Goal: Information Seeking & Learning: Find specific fact

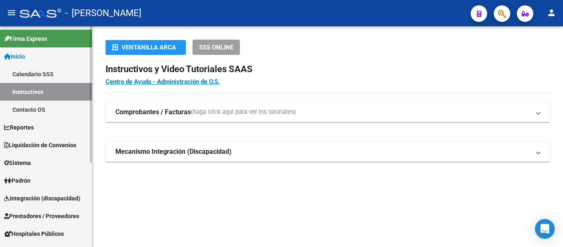
click at [44, 179] on link "Padrón" at bounding box center [46, 180] width 92 height 18
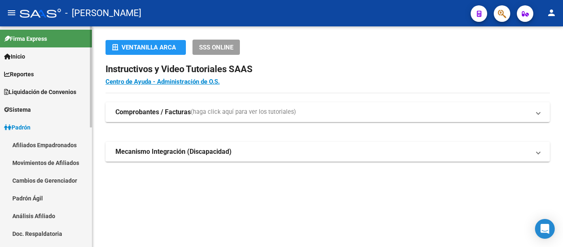
click at [44, 202] on link "Padrón Ágil" at bounding box center [46, 198] width 92 height 18
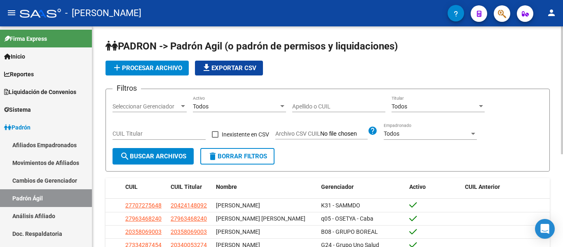
click at [304, 107] on input "Apellido o CUIL" at bounding box center [338, 106] width 93 height 7
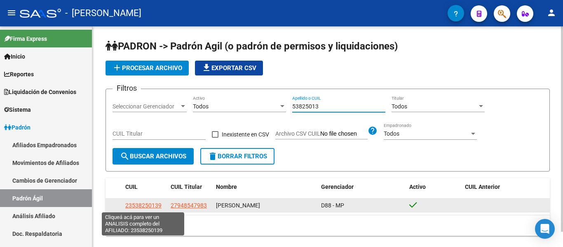
type input "53825013"
click at [156, 204] on span "23538250139" at bounding box center [143, 205] width 36 height 7
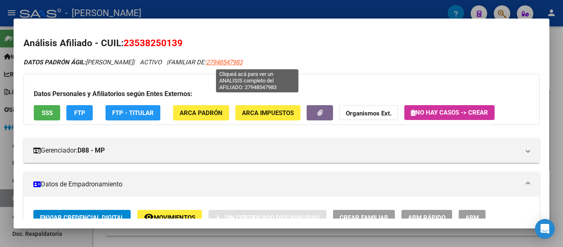
click at [242, 61] on span "27948547983" at bounding box center [224, 61] width 36 height 7
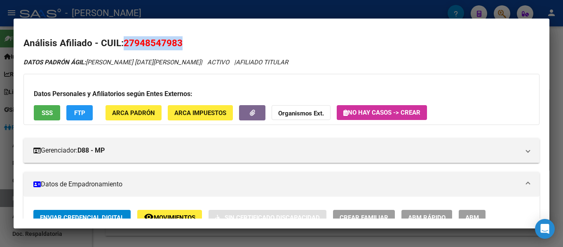
drag, startPoint x: 125, startPoint y: 41, endPoint x: 182, endPoint y: 47, distance: 57.6
click at [182, 47] on span "27948547983" at bounding box center [153, 42] width 59 height 11
copy span "27948547983"
click at [133, 43] on span "27948547983" at bounding box center [153, 42] width 59 height 11
drag, startPoint x: 126, startPoint y: 42, endPoint x: 193, endPoint y: 42, distance: 67.5
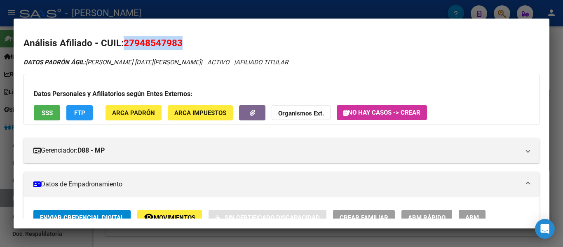
click at [193, 42] on h2 "Análisis Afiliado - CUIL: 27948547983" at bounding box center [281, 43] width 516 height 14
copy span "27948547983"
click at [173, 47] on span "27948547983" at bounding box center [153, 42] width 59 height 11
drag, startPoint x: 124, startPoint y: 41, endPoint x: 189, endPoint y: 41, distance: 65.5
click at [189, 41] on h2 "Análisis Afiliado - CUIL: 27948547983" at bounding box center [281, 43] width 516 height 14
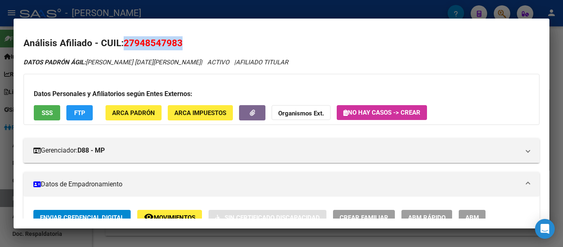
copy span "27948547983"
click at [162, 8] on div at bounding box center [281, 123] width 563 height 247
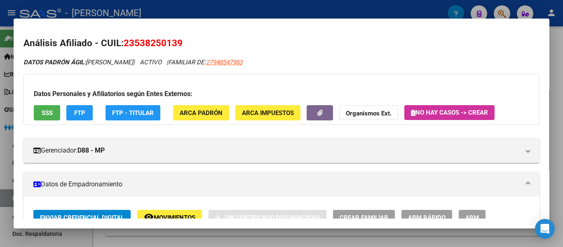
click at [353, 10] on div at bounding box center [281, 123] width 563 height 247
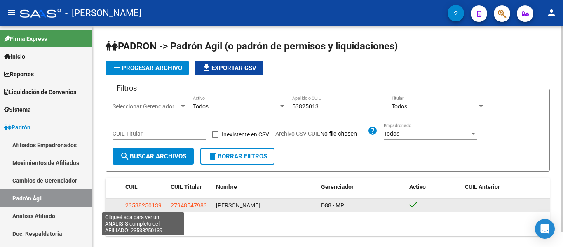
click at [137, 204] on span "23538250139" at bounding box center [143, 205] width 36 height 7
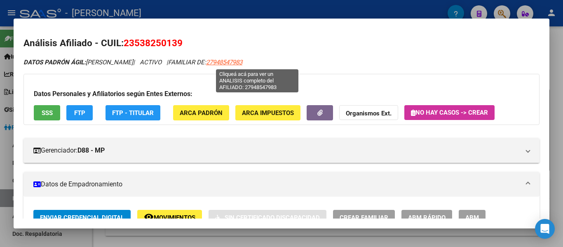
click at [242, 61] on span "27948547983" at bounding box center [224, 61] width 36 height 7
type textarea "27948547983"
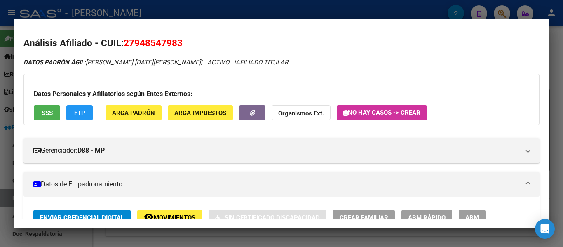
drag, startPoint x: 126, startPoint y: 41, endPoint x: 182, endPoint y: 40, distance: 56.8
click at [182, 40] on span "27948547983" at bounding box center [153, 42] width 59 height 11
copy span "27948547983"
click at [254, 10] on div at bounding box center [281, 123] width 563 height 247
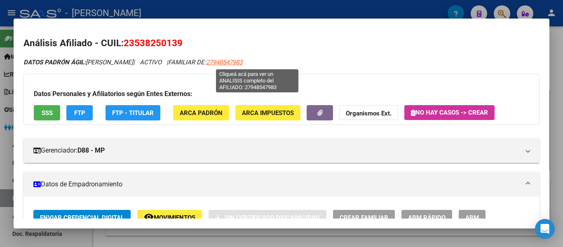
click at [242, 62] on span "27948547983" at bounding box center [224, 61] width 36 height 7
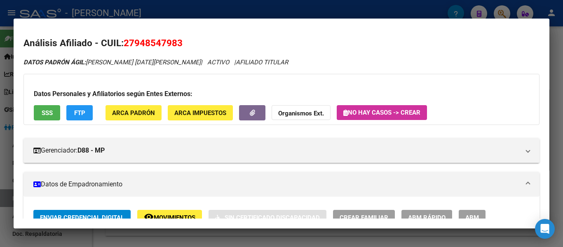
drag, startPoint x: 125, startPoint y: 38, endPoint x: 189, endPoint y: 43, distance: 64.0
click at [189, 43] on h2 "Análisis Afiliado - CUIL: 27948547983" at bounding box center [281, 43] width 516 height 14
copy span "27948547983"
click at [159, 11] on div at bounding box center [281, 123] width 563 height 247
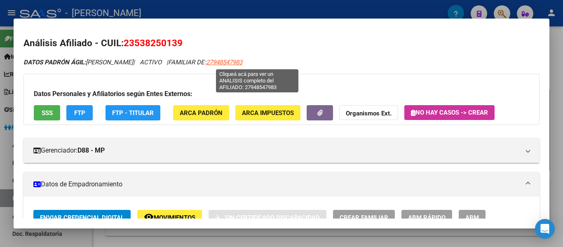
click at [242, 60] on span "27948547983" at bounding box center [224, 61] width 36 height 7
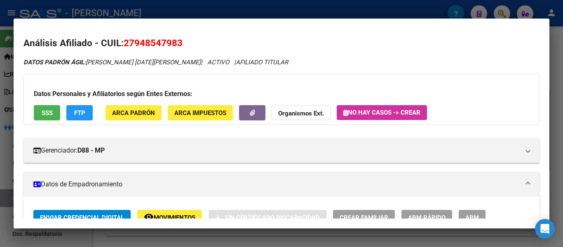
drag, startPoint x: 125, startPoint y: 41, endPoint x: 183, endPoint y: 49, distance: 58.9
click at [183, 49] on h2 "Análisis Afiliado - CUIL: 27948547983" at bounding box center [281, 43] width 516 height 14
copy span "27948547983"
click at [276, 10] on div at bounding box center [281, 123] width 563 height 247
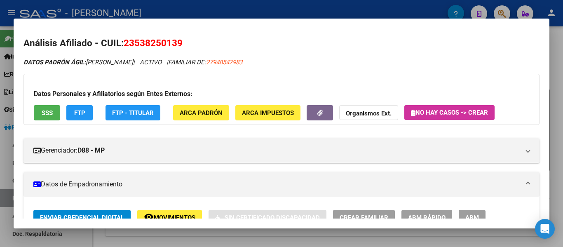
click at [248, 13] on div at bounding box center [281, 123] width 563 height 247
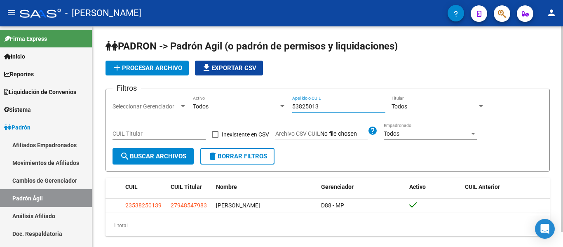
drag, startPoint x: 296, startPoint y: 104, endPoint x: 265, endPoint y: 99, distance: 31.2
click at [265, 99] on div "Filtros Seleccionar Gerenciador Seleccionar Gerenciador Todos Activo 53825013 A…" at bounding box center [327, 122] width 430 height 52
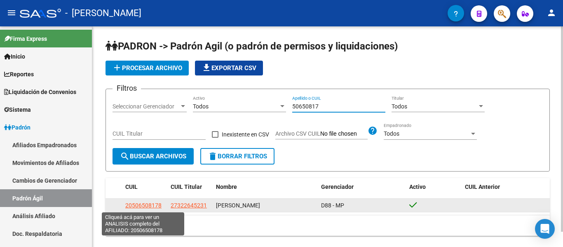
type input "50650817"
click at [154, 204] on span "20506508178" at bounding box center [143, 205] width 36 height 7
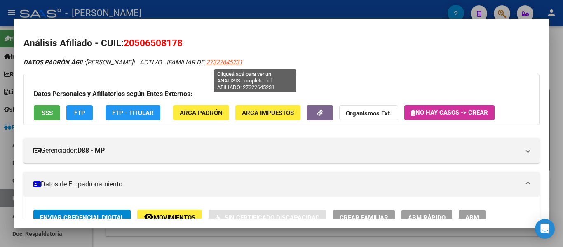
click at [242, 61] on span "27322645231" at bounding box center [224, 61] width 36 height 7
type textarea "27322645231"
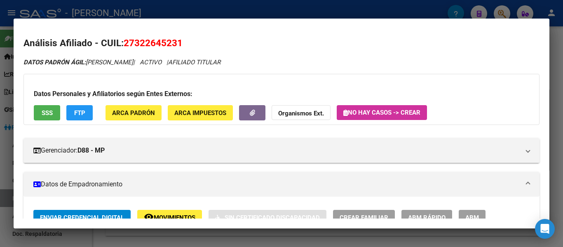
drag, startPoint x: 125, startPoint y: 37, endPoint x: 183, endPoint y: 40, distance: 58.1
click at [183, 40] on h2 "Análisis Afiliado - CUIL: 27322645231" at bounding box center [281, 43] width 516 height 14
copy span "27322645231"
click at [143, 41] on span "27322645231" at bounding box center [153, 42] width 59 height 11
drag, startPoint x: 125, startPoint y: 44, endPoint x: 187, endPoint y: 41, distance: 61.8
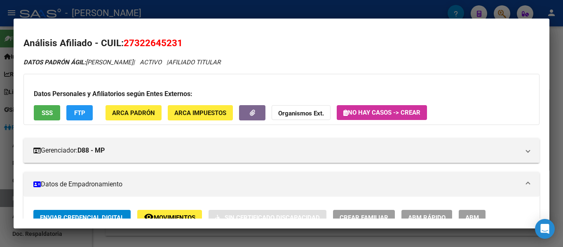
click at [187, 41] on h2 "Análisis Afiliado - CUIL: 27322645231" at bounding box center [281, 43] width 516 height 14
copy span "27322645231"
click at [269, 9] on div at bounding box center [281, 123] width 563 height 247
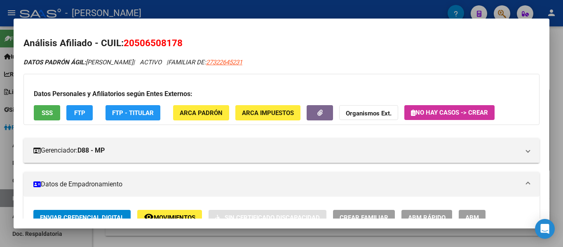
drag, startPoint x: 272, startPoint y: 9, endPoint x: 290, endPoint y: 37, distance: 33.4
click at [273, 9] on div at bounding box center [281, 123] width 563 height 247
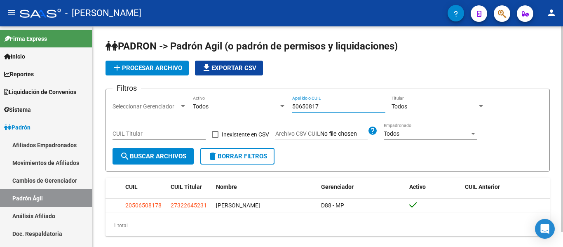
drag, startPoint x: 330, startPoint y: 105, endPoint x: 287, endPoint y: 101, distance: 43.1
click at [287, 101] on div "Filtros Seleccionar Gerenciador Seleccionar Gerenciador Todos Activo 50650817 A…" at bounding box center [327, 122] width 430 height 52
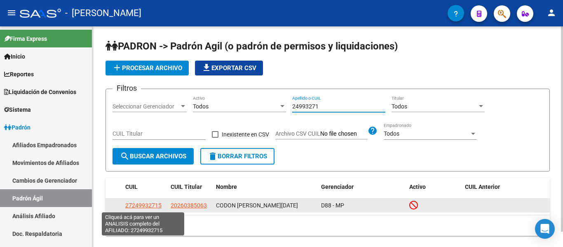
type input "24993271"
click at [139, 207] on span "27249932715" at bounding box center [143, 205] width 36 height 7
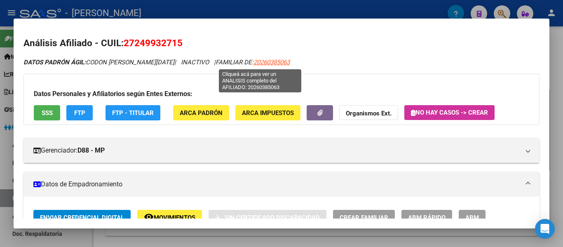
click at [257, 61] on span "20260385063" at bounding box center [271, 61] width 36 height 7
type textarea "20260385063"
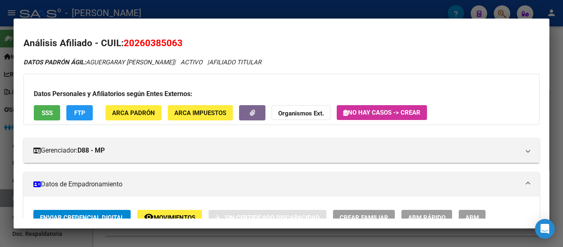
drag, startPoint x: 123, startPoint y: 42, endPoint x: 188, endPoint y: 41, distance: 65.1
click at [188, 41] on h2 "Análisis Afiliado - CUIL: 20260385063" at bounding box center [281, 43] width 516 height 14
click at [129, 45] on span "20260385063" at bounding box center [153, 42] width 59 height 11
drag, startPoint x: 130, startPoint y: 42, endPoint x: 186, endPoint y: 41, distance: 55.6
click at [186, 41] on h2 "Análisis Afiliado - CUIL: 20260385063" at bounding box center [281, 43] width 516 height 14
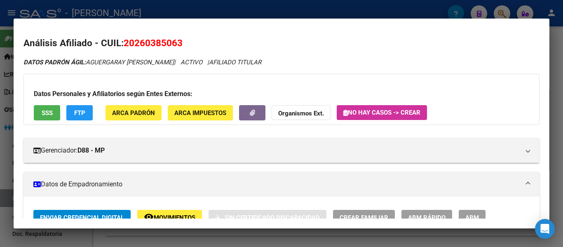
copy span "20260385063"
click at [285, 9] on div at bounding box center [281, 123] width 563 height 247
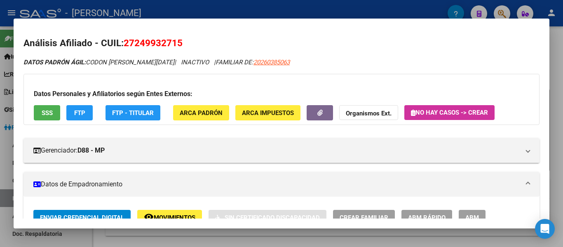
click at [281, 6] on div at bounding box center [281, 123] width 563 height 247
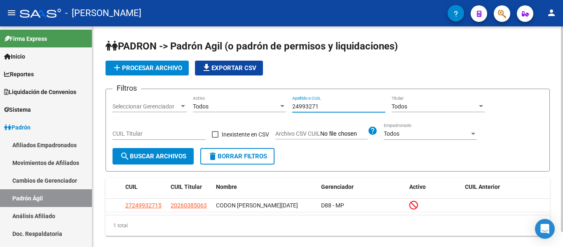
drag, startPoint x: 328, startPoint y: 107, endPoint x: 280, endPoint y: 99, distance: 47.9
click at [280, 99] on div "Filtros Seleccionar Gerenciador Seleccionar Gerenciador Todos Activo 24993271 A…" at bounding box center [327, 122] width 430 height 52
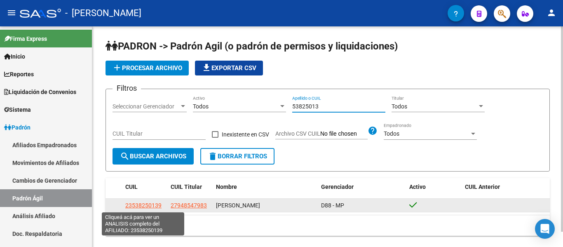
type input "53825013"
click at [137, 206] on span "23538250139" at bounding box center [143, 205] width 36 height 7
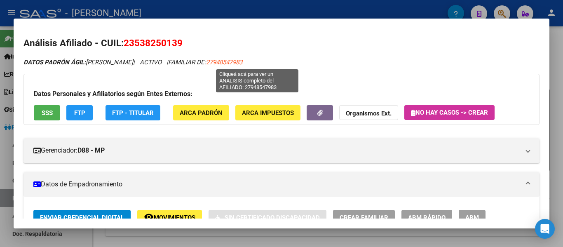
click at [242, 59] on span "27948547983" at bounding box center [224, 61] width 36 height 7
type textarea "27948547983"
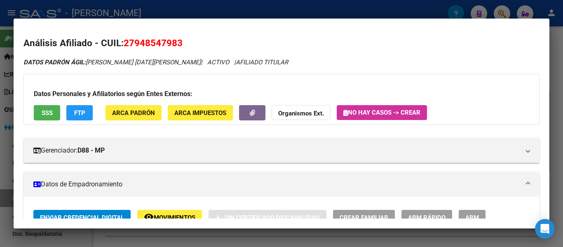
drag, startPoint x: 127, startPoint y: 41, endPoint x: 135, endPoint y: 41, distance: 8.6
click at [135, 41] on span "27948547983" at bounding box center [153, 42] width 59 height 11
drag, startPoint x: 124, startPoint y: 41, endPoint x: 183, endPoint y: 42, distance: 58.9
click at [183, 42] on h2 "Análisis Afiliado - CUIL: 27948547983" at bounding box center [281, 43] width 516 height 14
copy span "27948547983"
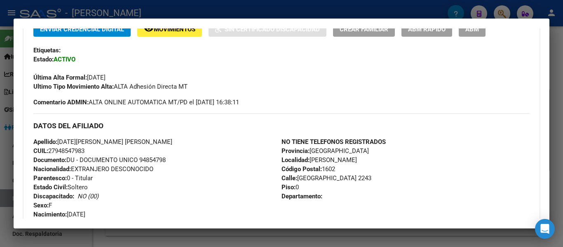
scroll to position [157, 0]
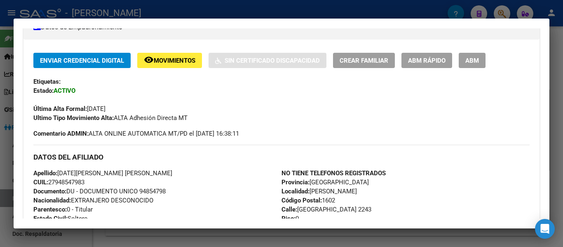
click at [321, 8] on div at bounding box center [281, 123] width 563 height 247
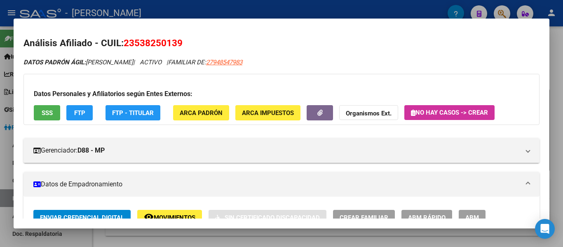
click at [311, 10] on div at bounding box center [281, 123] width 563 height 247
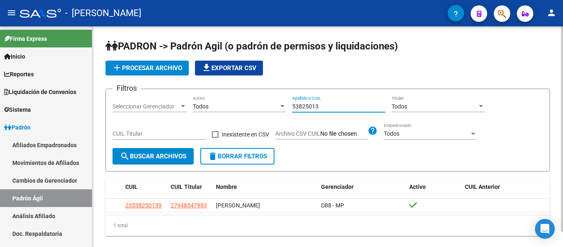
drag, startPoint x: 334, startPoint y: 105, endPoint x: 253, endPoint y: 109, distance: 81.2
click at [253, 109] on div "Filtros Seleccionar Gerenciador Seleccionar Gerenciador Todos Activo 53825013 A…" at bounding box center [327, 122] width 430 height 52
type input "94065914"
drag, startPoint x: 325, startPoint y: 107, endPoint x: 264, endPoint y: 103, distance: 61.1
click at [264, 103] on div "Filtros Seleccionar Gerenciador Seleccionar Gerenciador Todos Activo 94065914 A…" at bounding box center [327, 122] width 430 height 52
